Goal: Information Seeking & Learning: Find specific fact

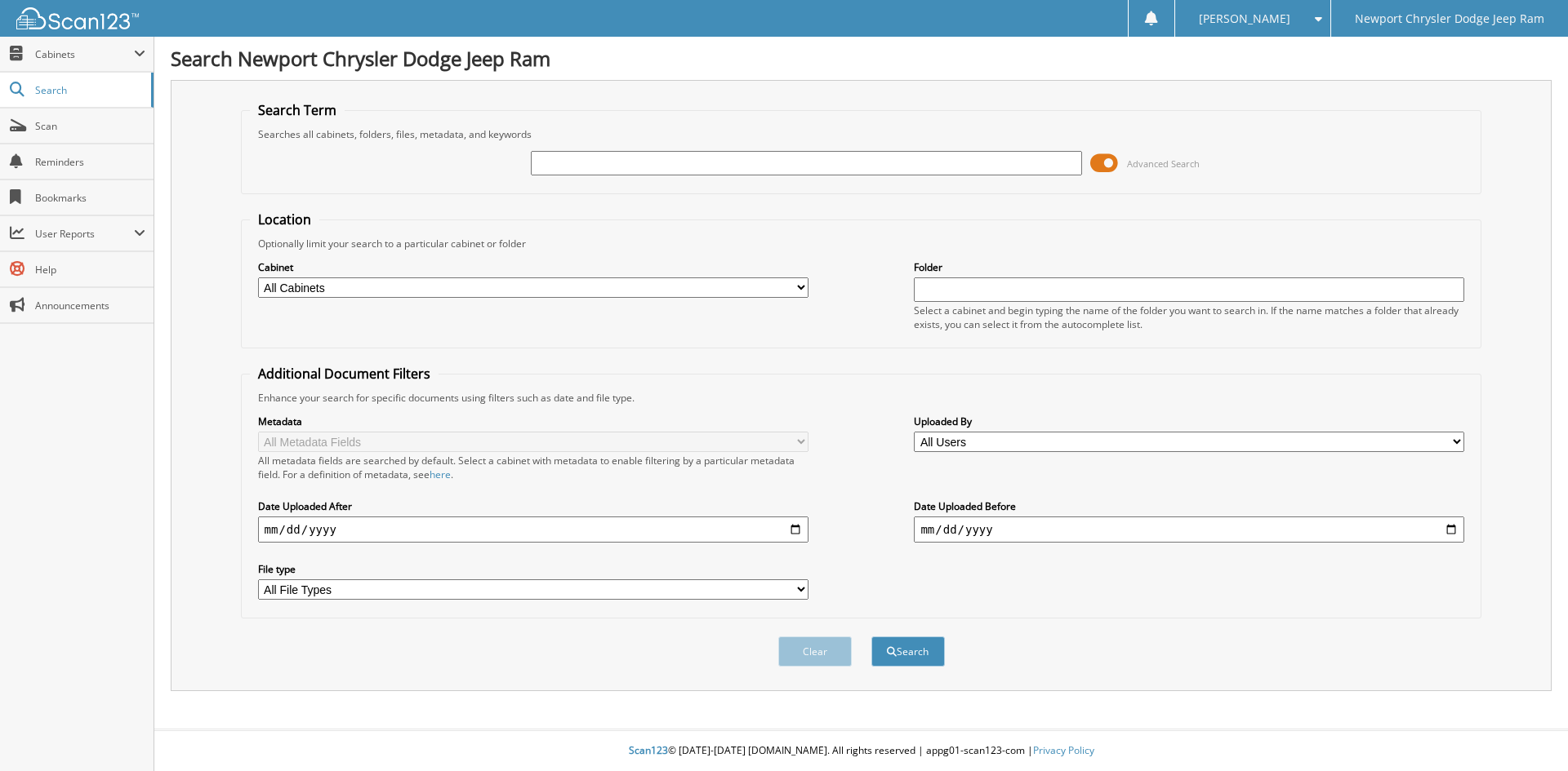
click at [587, 169] on input "text" at bounding box center [806, 164] width 551 height 25
type input "[PERSON_NAME]"
click at [903, 652] on button "Search" at bounding box center [908, 652] width 74 height 30
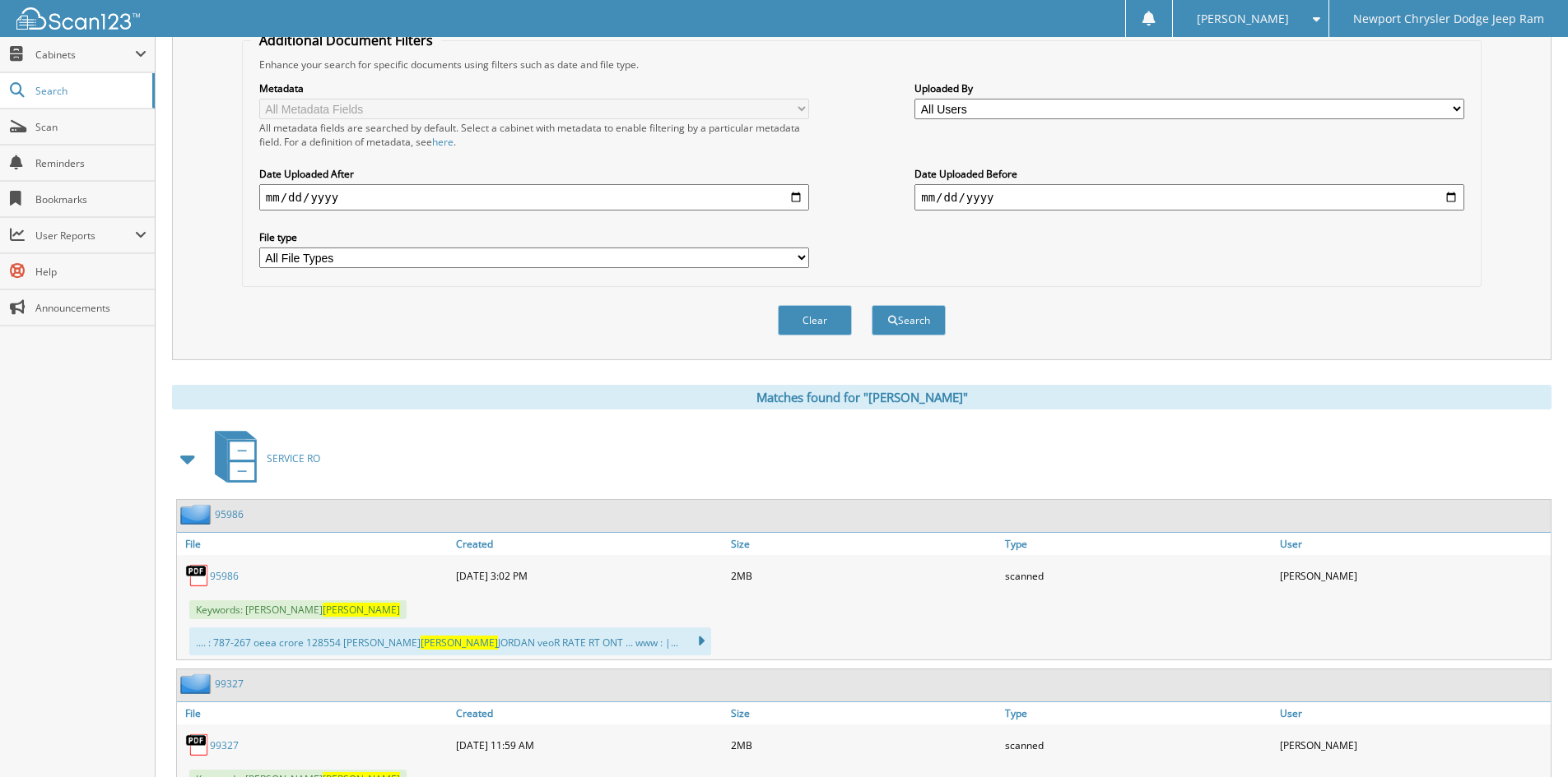
scroll to position [309, 0]
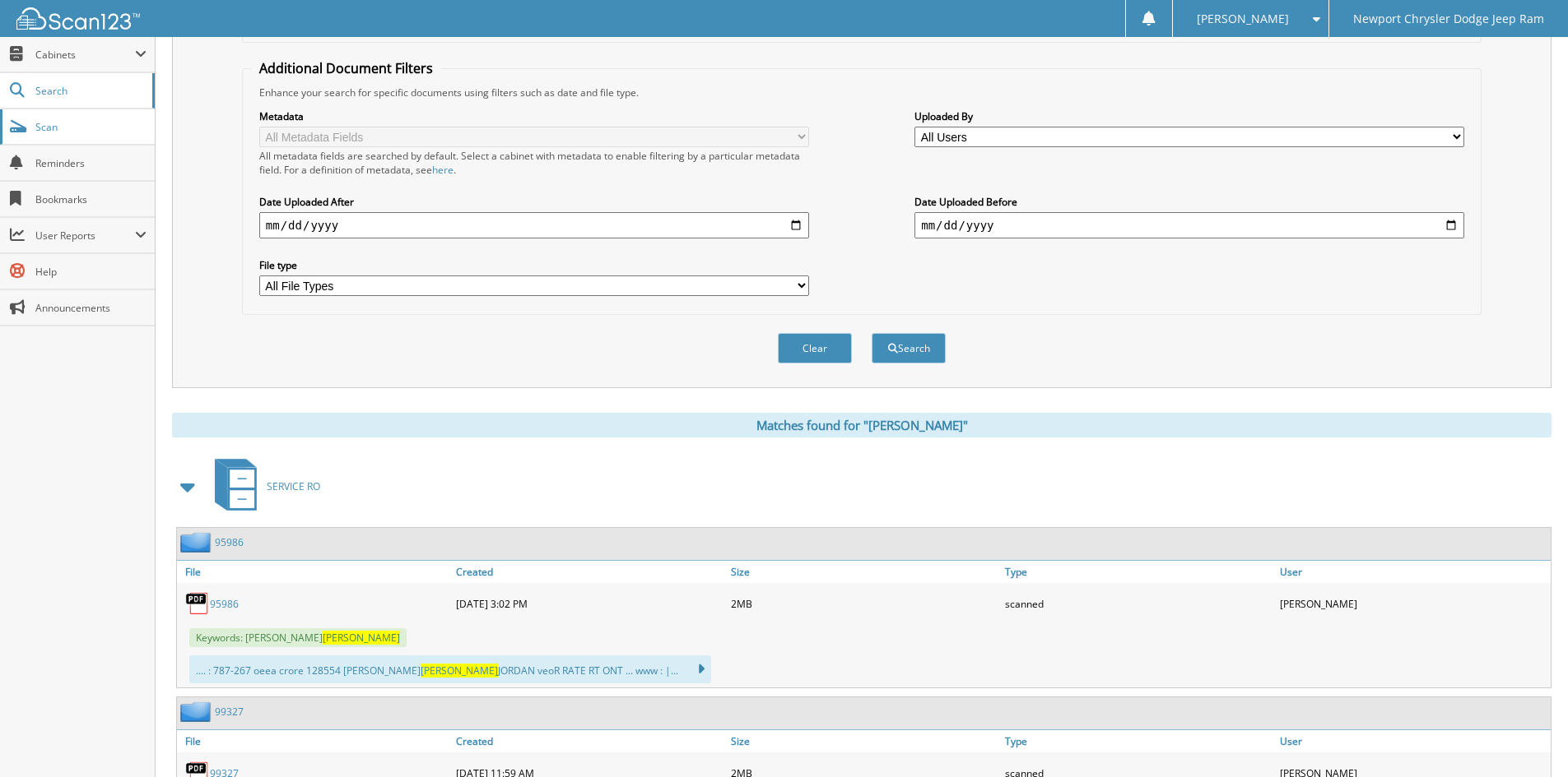
click at [44, 129] on span "Scan" at bounding box center [91, 127] width 111 height 14
